Goal: Task Accomplishment & Management: Manage account settings

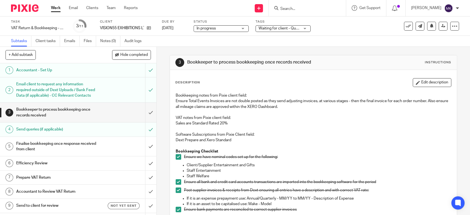
scroll to position [214, 0]
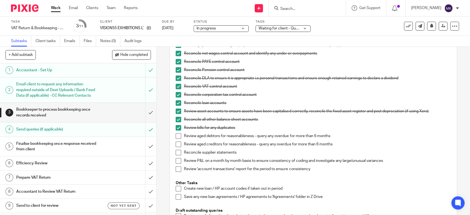
click at [176, 138] on span at bounding box center [179, 136] width 6 height 6
click at [177, 145] on span at bounding box center [179, 144] width 6 height 6
click at [177, 156] on li "Reconcile supplier statements" at bounding box center [313, 154] width 275 height 8
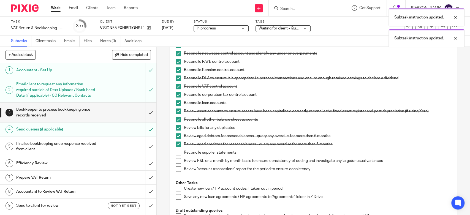
click at [178, 148] on li "Review aged creditors for reasonableness - query any overdue for more than 6 mo…" at bounding box center [313, 145] width 275 height 8
click at [177, 151] on span at bounding box center [179, 153] width 6 height 6
click at [177, 160] on span at bounding box center [179, 161] width 6 height 6
click at [176, 172] on li "Review 'account transactions' report for the period to ensure consistency" at bounding box center [313, 170] width 275 height 8
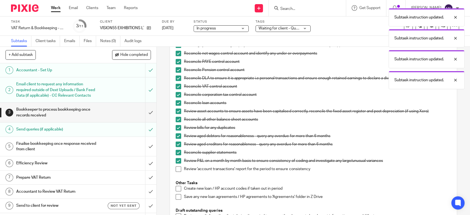
click at [176, 168] on span at bounding box center [179, 169] width 6 height 6
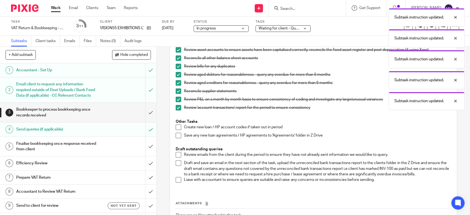
click at [177, 157] on span at bounding box center [179, 155] width 6 height 6
click at [179, 164] on span at bounding box center [179, 163] width 6 height 6
click at [178, 181] on span at bounding box center [179, 180] width 6 height 6
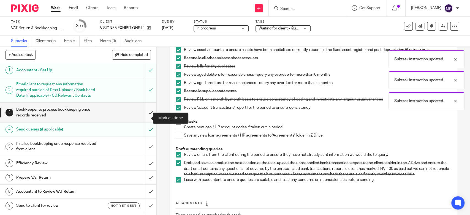
click at [143, 122] on input "submit" at bounding box center [78, 113] width 156 height 20
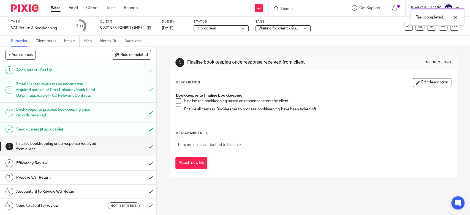
click at [173, 99] on div "Bookkeeper to finalise bookkeeping Finalise the bookkeeping based on responses …" at bounding box center [313, 104] width 280 height 29
click at [176, 104] on li "Finalise the bookkeeping based on responses from the client" at bounding box center [313, 102] width 275 height 8
click at [176, 102] on span at bounding box center [179, 101] width 6 height 6
click at [176, 111] on span at bounding box center [179, 109] width 6 height 6
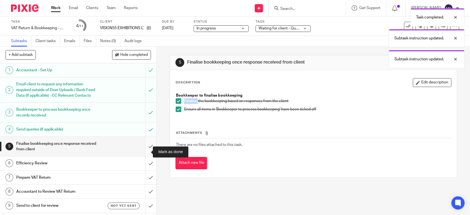
click at [141, 153] on input "submit" at bounding box center [78, 147] width 156 height 20
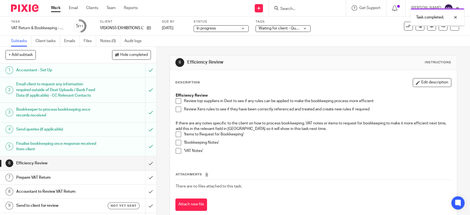
click at [176, 102] on span at bounding box center [179, 101] width 6 height 6
click at [176, 107] on span at bounding box center [179, 109] width 6 height 6
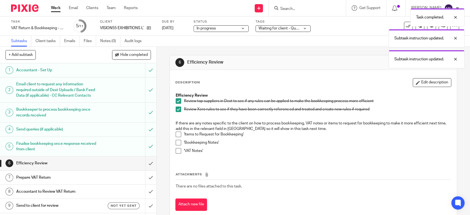
click at [178, 133] on span at bounding box center [179, 134] width 6 height 6
click at [177, 145] on span at bounding box center [179, 143] width 6 height 6
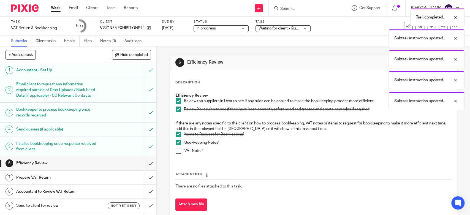
click at [177, 151] on span at bounding box center [179, 151] width 6 height 6
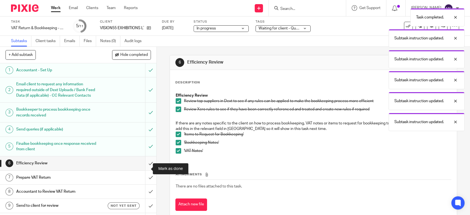
click at [149, 170] on input "submit" at bounding box center [78, 163] width 156 height 14
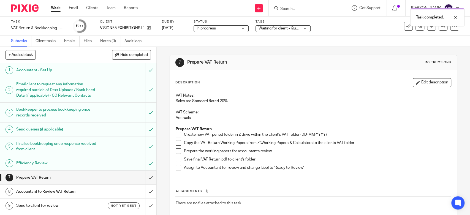
click at [177, 136] on span at bounding box center [179, 135] width 6 height 6
click at [176, 141] on span at bounding box center [179, 143] width 6 height 6
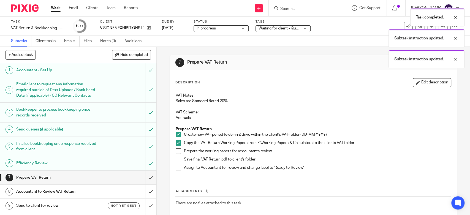
click at [179, 150] on li "Prepare the working papers for accountants review" at bounding box center [313, 152] width 275 height 8
click at [176, 152] on span at bounding box center [179, 151] width 6 height 6
click at [177, 158] on span at bounding box center [179, 160] width 6 height 6
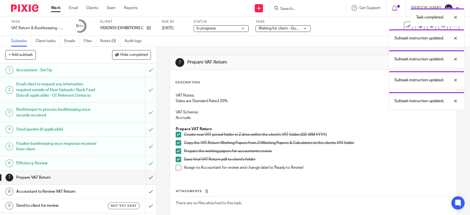
click at [178, 165] on span at bounding box center [179, 168] width 6 height 6
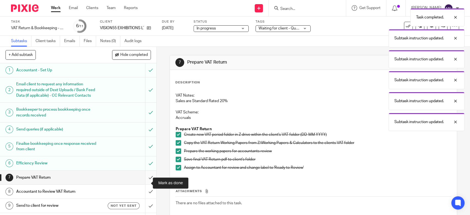
click at [142, 182] on input "submit" at bounding box center [78, 178] width 156 height 14
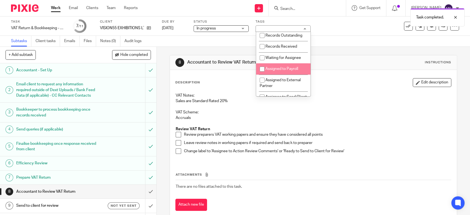
scroll to position [122, 0]
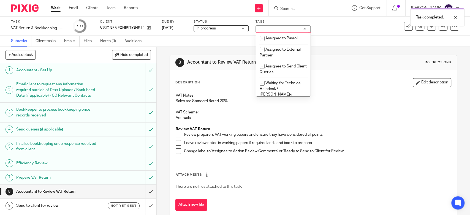
click at [287, 29] on span "Waiting for Assignee" at bounding box center [282, 27] width 35 height 4
checkbox input "true"
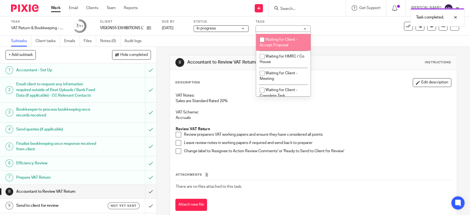
scroll to position [336, 0]
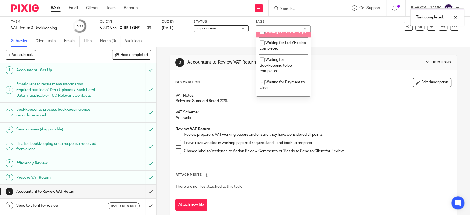
click at [288, 37] on li "Waiting for Client - Sign" at bounding box center [283, 31] width 54 height 11
checkbox input "true"
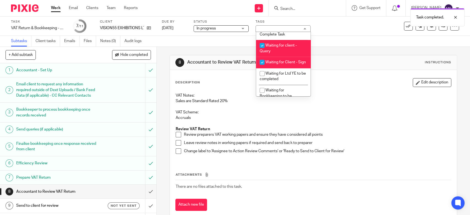
click at [287, 53] on span "Waiting for client - Query" at bounding box center [277, 48] width 37 height 10
checkbox input "false"
click at [284, 67] on li "Waiting for Client - Sign" at bounding box center [283, 62] width 54 height 11
checkbox input "false"
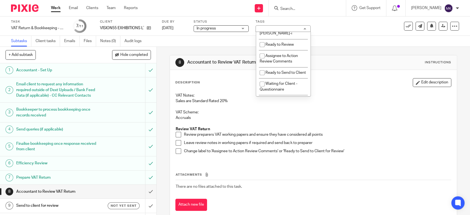
scroll to position [153, 0]
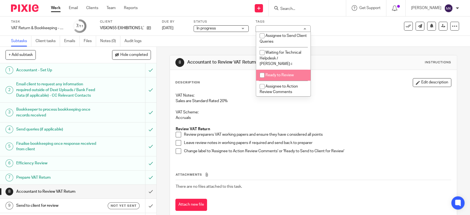
click at [277, 75] on span "Ready to Review" at bounding box center [279, 75] width 28 height 4
checkbox input "true"
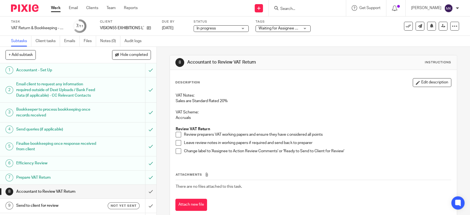
click at [353, 51] on div "8 Accountant to Review VAT Return Instructions Description Edit description VAT…" at bounding box center [312, 137] width 287 height 181
click at [441, 25] on icon at bounding box center [443, 26] width 4 height 4
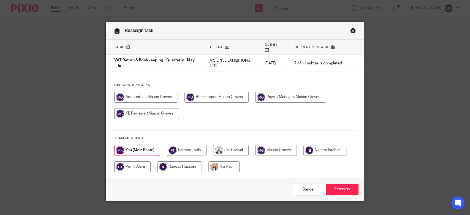
click at [279, 86] on div "Designated Roles Team members" at bounding box center [235, 130] width 258 height 95
click at [282, 93] on input "radio" at bounding box center [290, 97] width 71 height 11
radio input "true"
click at [344, 183] on input "Reassign" at bounding box center [341, 189] width 33 height 12
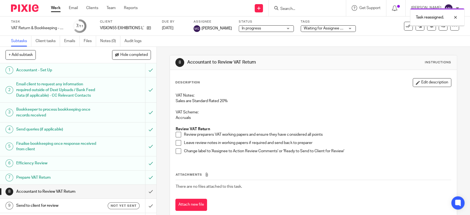
click at [55, 10] on link "Work" at bounding box center [56, 8] width 10 height 6
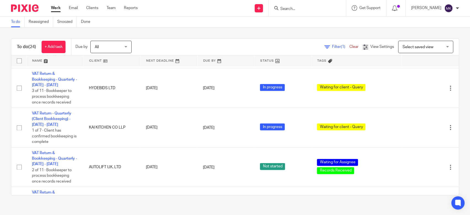
scroll to position [431, 0]
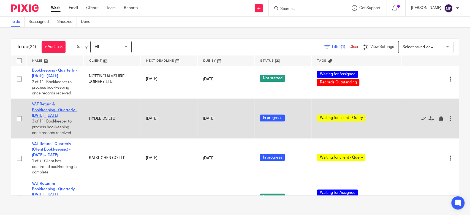
click at [47, 116] on link "VAT Return & Bookkeeping - Quarterly - [DATE] - [DATE]" at bounding box center [54, 109] width 45 height 15
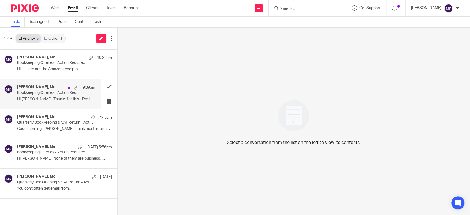
click at [53, 98] on p "Hi Moiz, Thanks for this - I’ve just..." at bounding box center [56, 99] width 78 height 5
